Goal: Communication & Community: Answer question/provide support

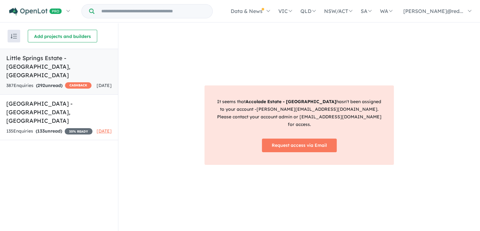
click at [69, 55] on h5 "Little Springs Estate - Deanside , VIC" at bounding box center [59, 67] width 106 height 26
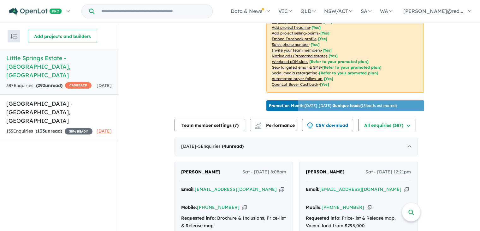
scroll to position [144, 0]
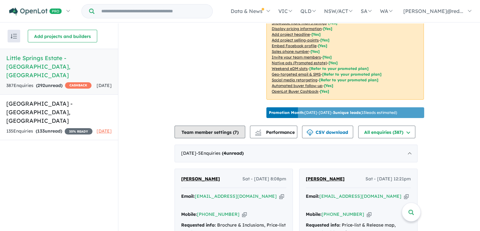
click at [210, 125] on button "Team member settings ( 7 )" at bounding box center [210, 131] width 71 height 13
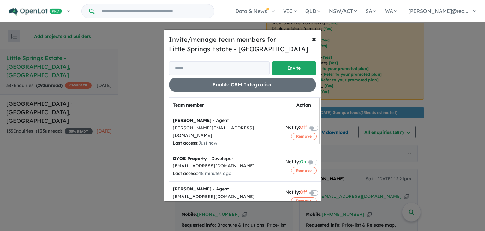
drag, startPoint x: 478, startPoint y: 53, endPoint x: 478, endPoint y: 65, distance: 12.0
click at [478, 65] on div "Invite/manage team members for Little Springs Estate - Deanside Invite Enable C…" at bounding box center [242, 115] width 485 height 231
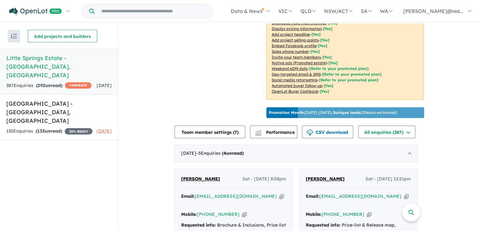
click at [201, 176] on span "[PERSON_NAME]" at bounding box center [200, 179] width 39 height 6
